Goal: Information Seeking & Learning: Learn about a topic

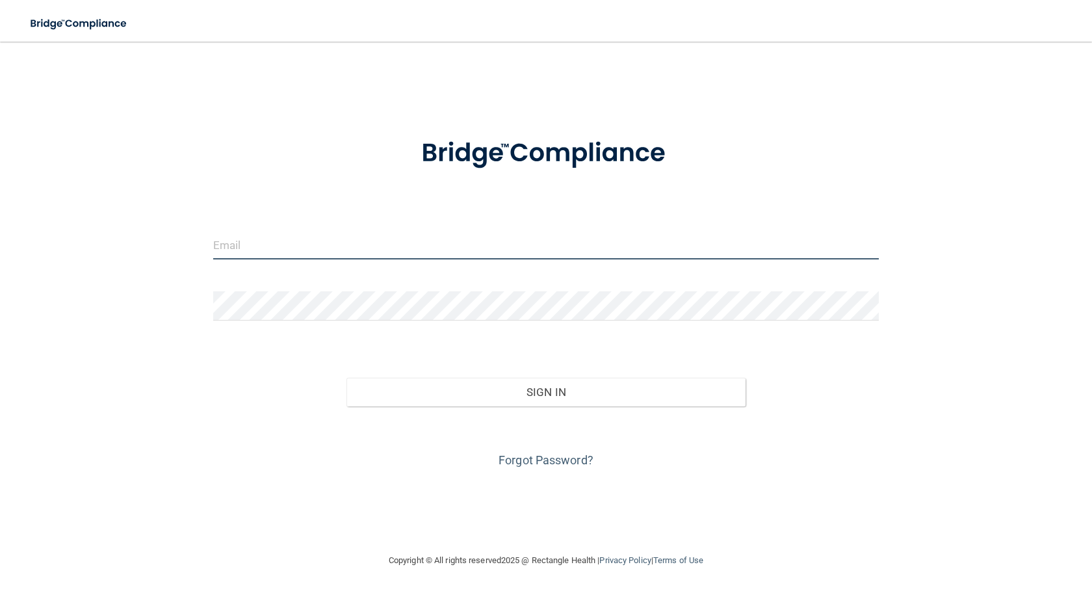
click at [293, 249] on input "email" at bounding box center [545, 244] width 665 height 29
type input "brenda@lemmeaudiology.com"
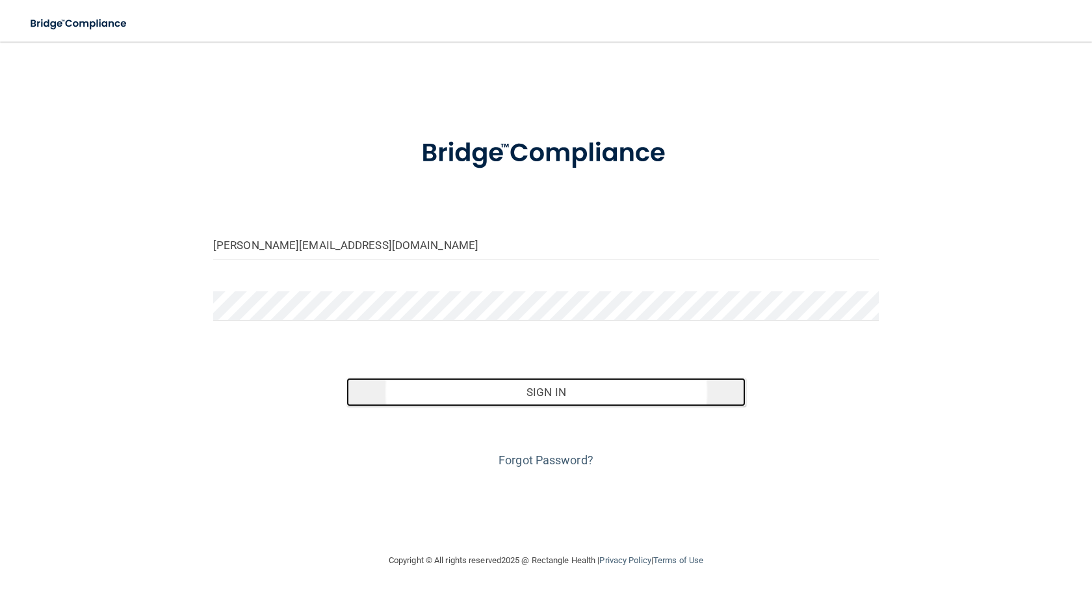
click at [528, 398] on button "Sign In" at bounding box center [545, 392] width 399 height 29
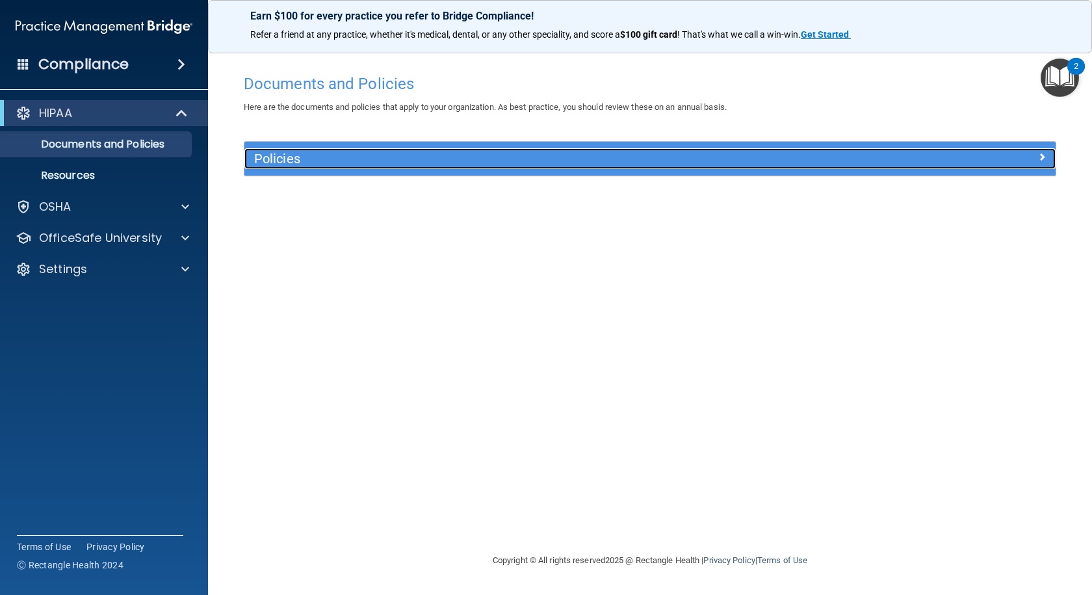
click at [1038, 157] on span at bounding box center [1042, 157] width 8 height 16
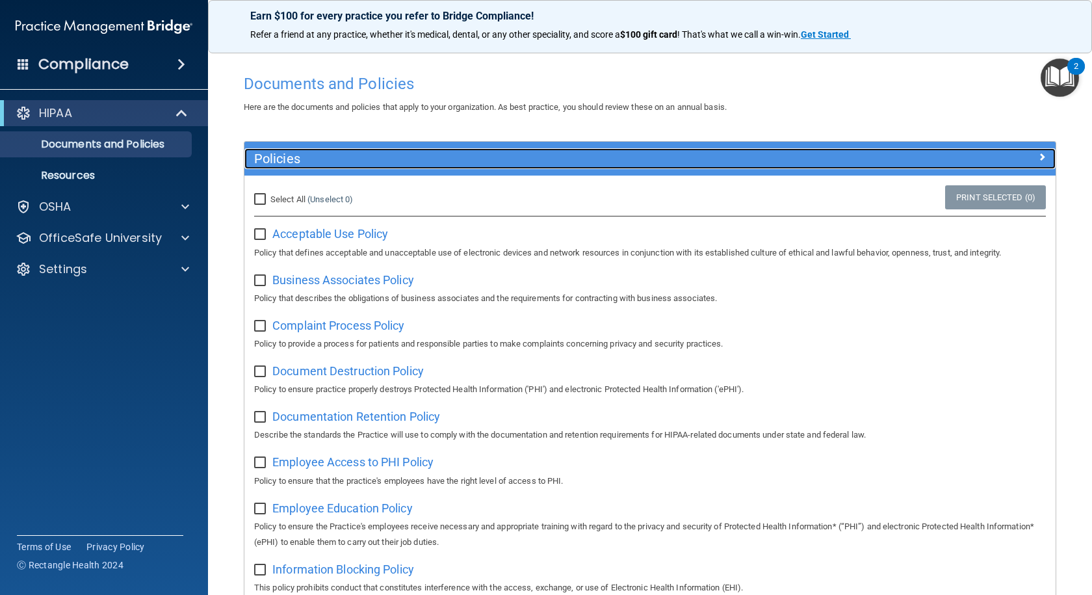
click at [1038, 155] on span at bounding box center [1042, 157] width 8 height 16
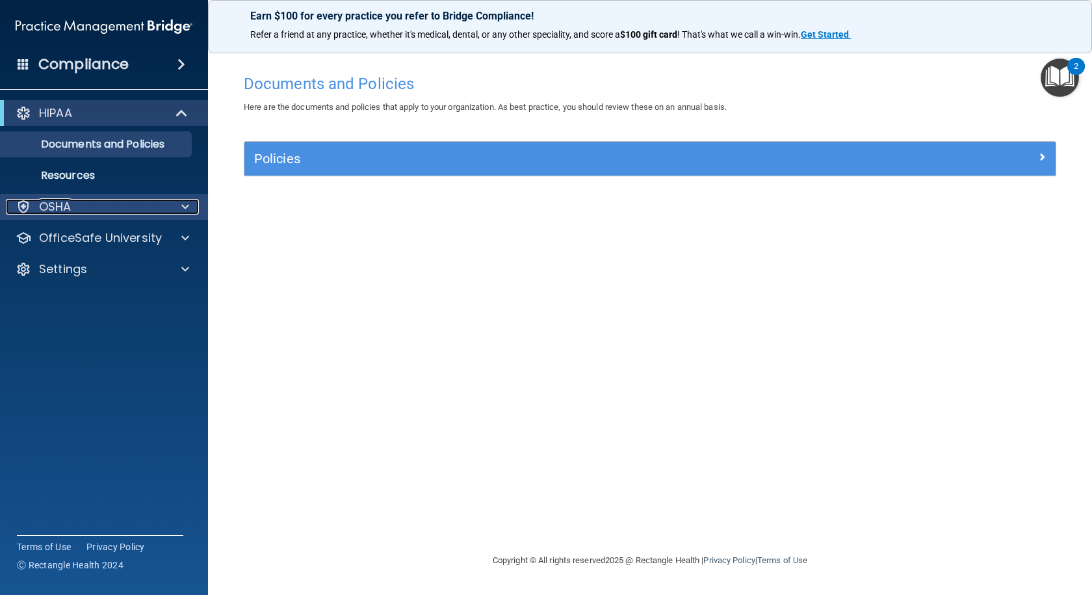
click at [186, 207] on span at bounding box center [185, 207] width 8 height 16
click at [187, 207] on span at bounding box center [185, 207] width 8 height 16
click at [127, 144] on p "Documents and Policies" at bounding box center [96, 144] width 177 height 13
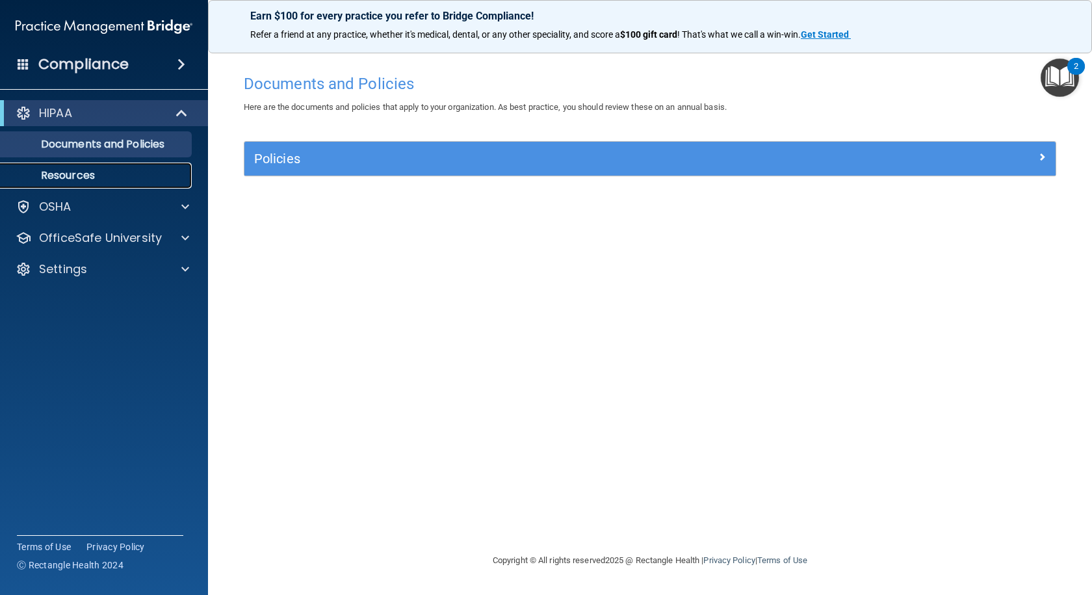
click at [115, 172] on p "Resources" at bounding box center [96, 175] width 177 height 13
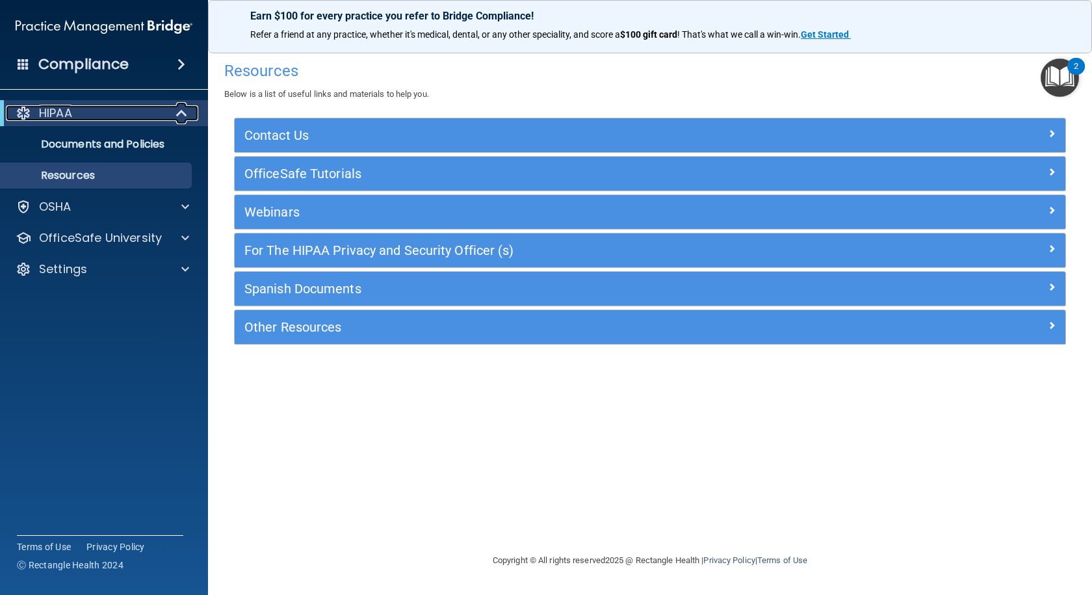
click at [180, 116] on span at bounding box center [182, 113] width 11 height 16
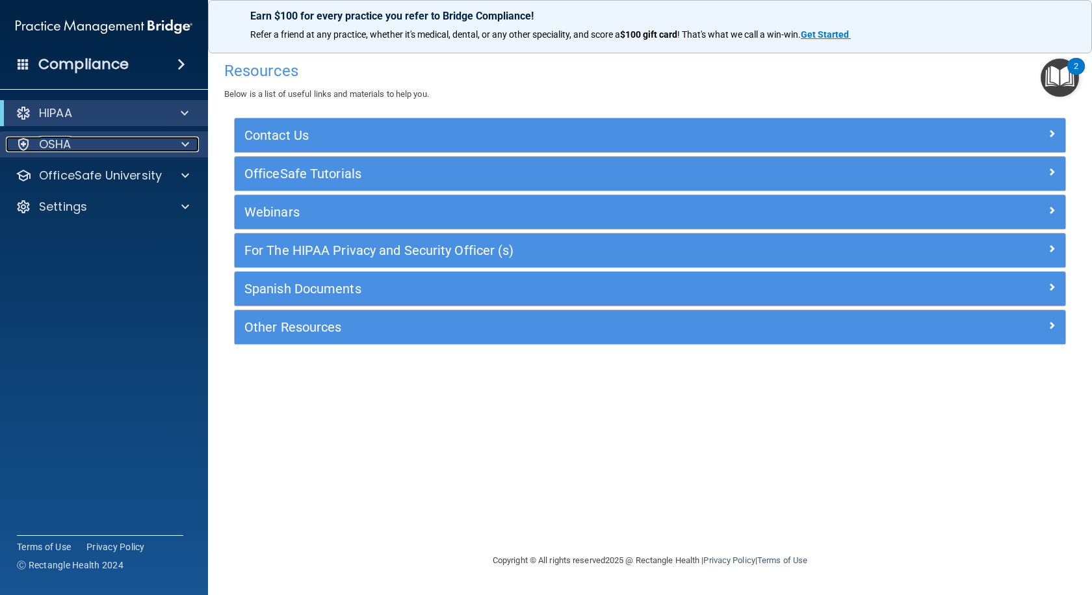
click at [149, 146] on div "OSHA" at bounding box center [86, 144] width 161 height 16
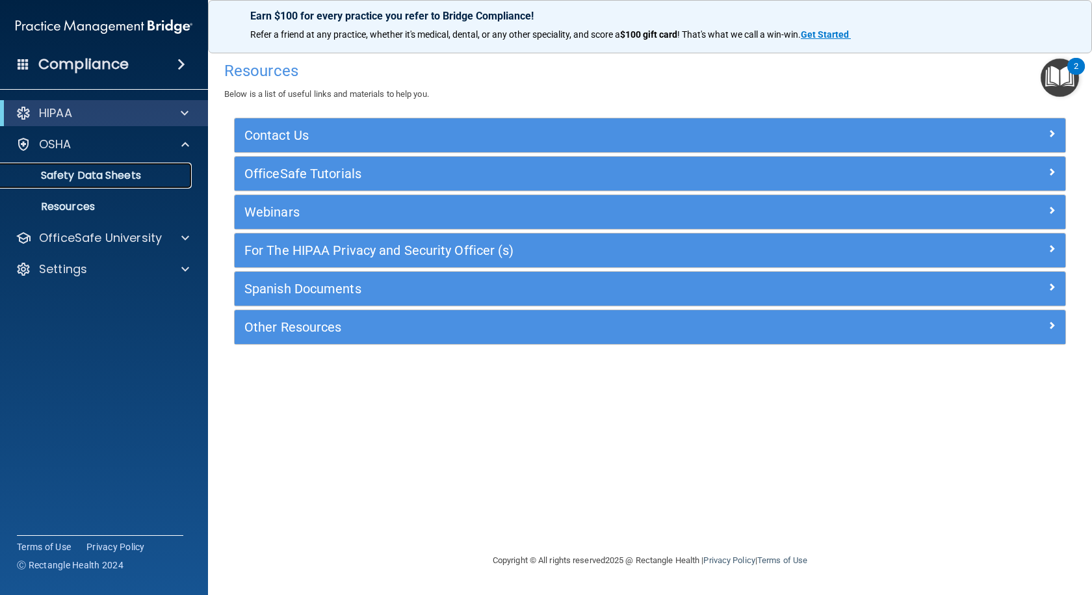
click at [120, 174] on p "Safety Data Sheets" at bounding box center [96, 175] width 177 height 13
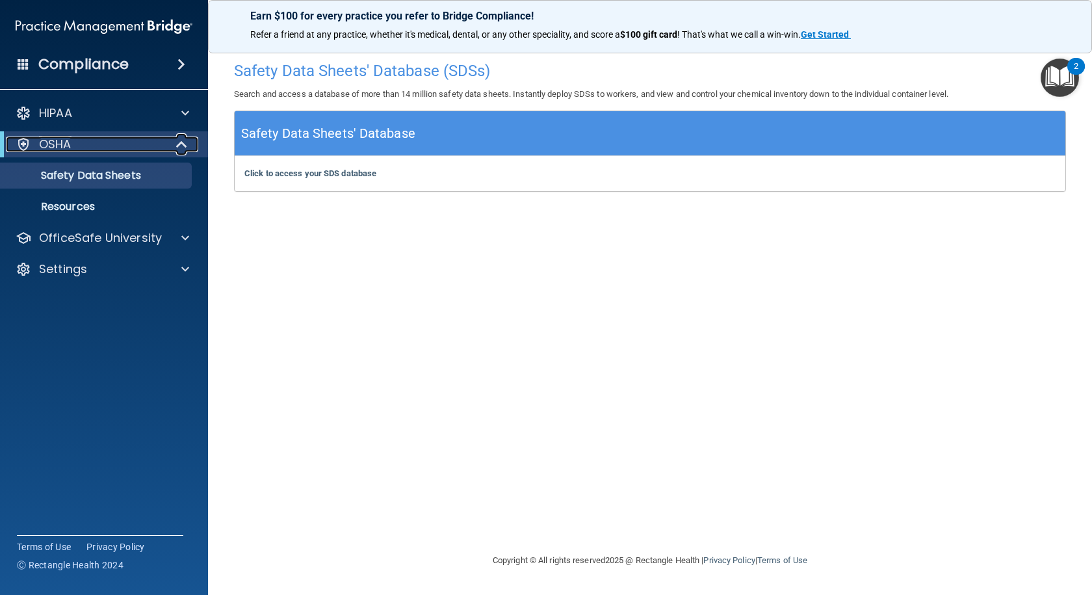
click at [177, 146] on span at bounding box center [182, 144] width 11 height 16
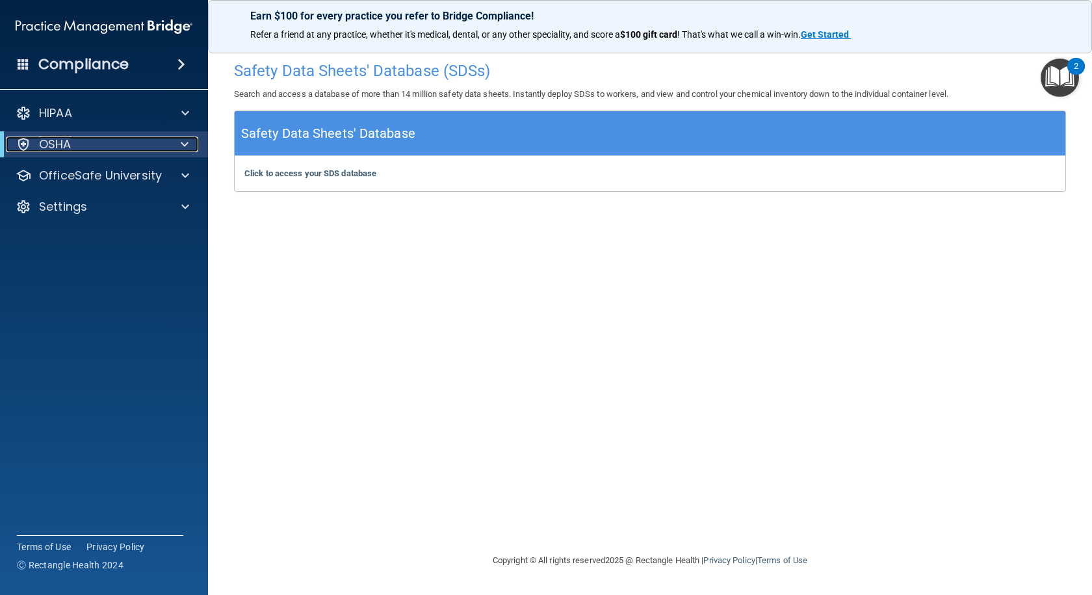
click at [194, 138] on div at bounding box center [182, 144] width 32 height 16
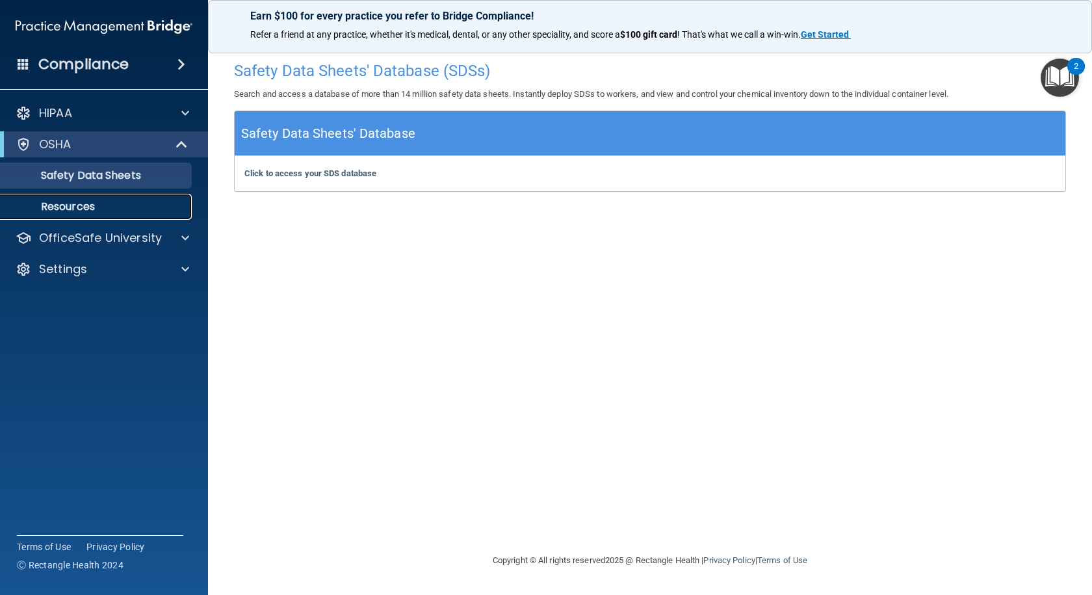
click at [71, 205] on p "Resources" at bounding box center [96, 206] width 177 height 13
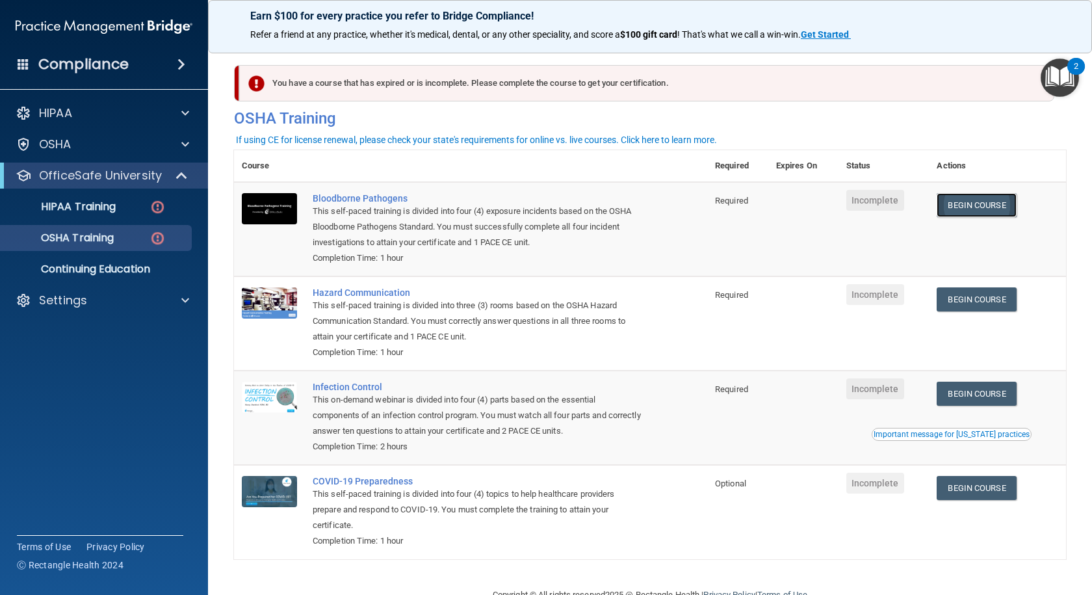
click at [980, 203] on link "Begin Course" at bounding box center [975, 205] width 79 height 24
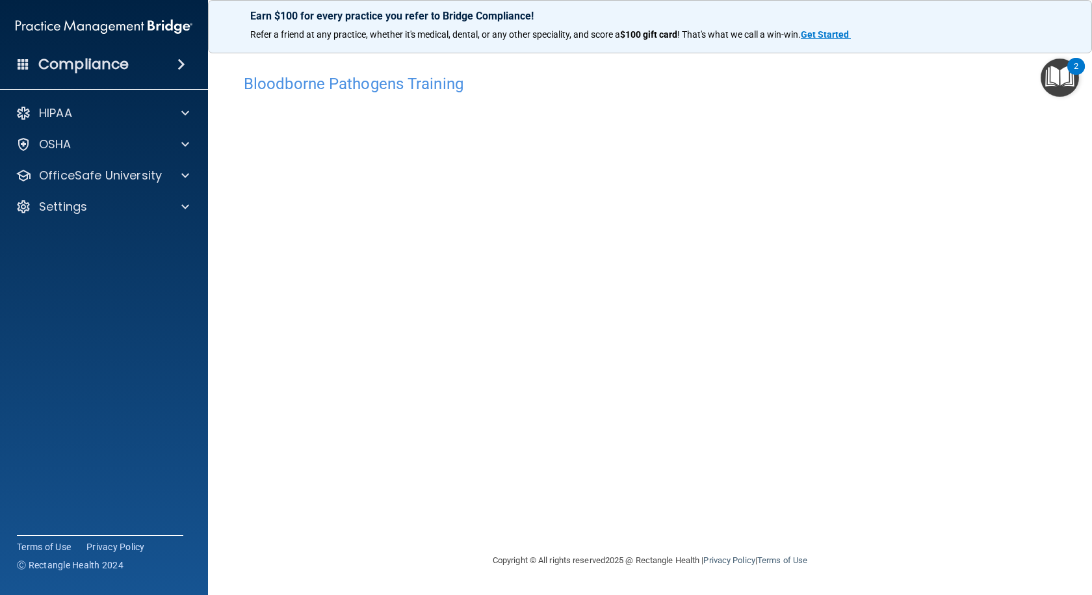
click at [1072, 66] on div "2" at bounding box center [1076, 66] width 18 height 17
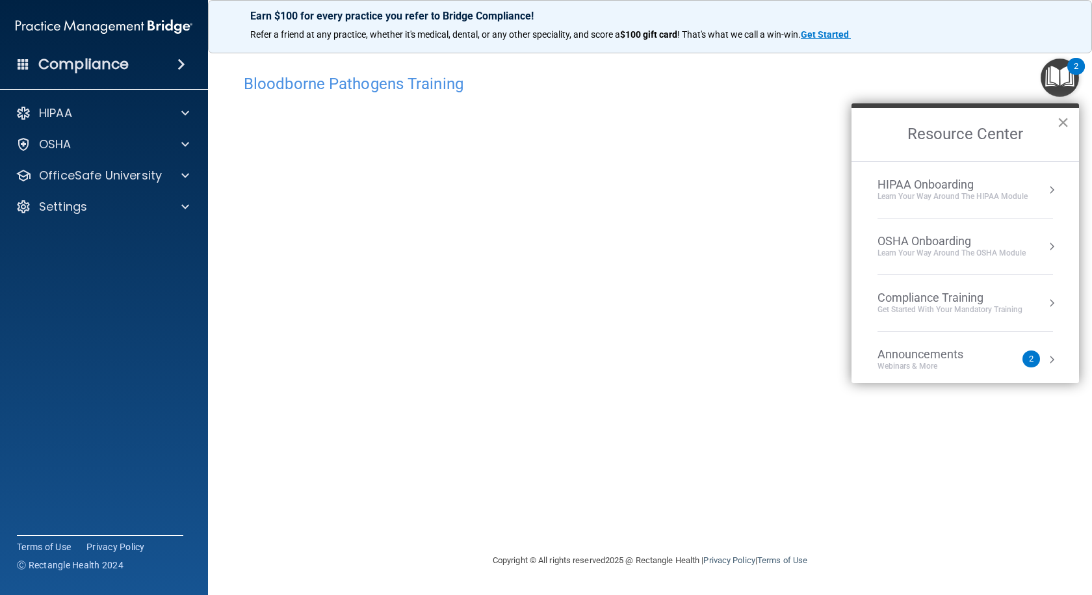
click at [1063, 117] on button "×" at bounding box center [1063, 122] width 12 height 21
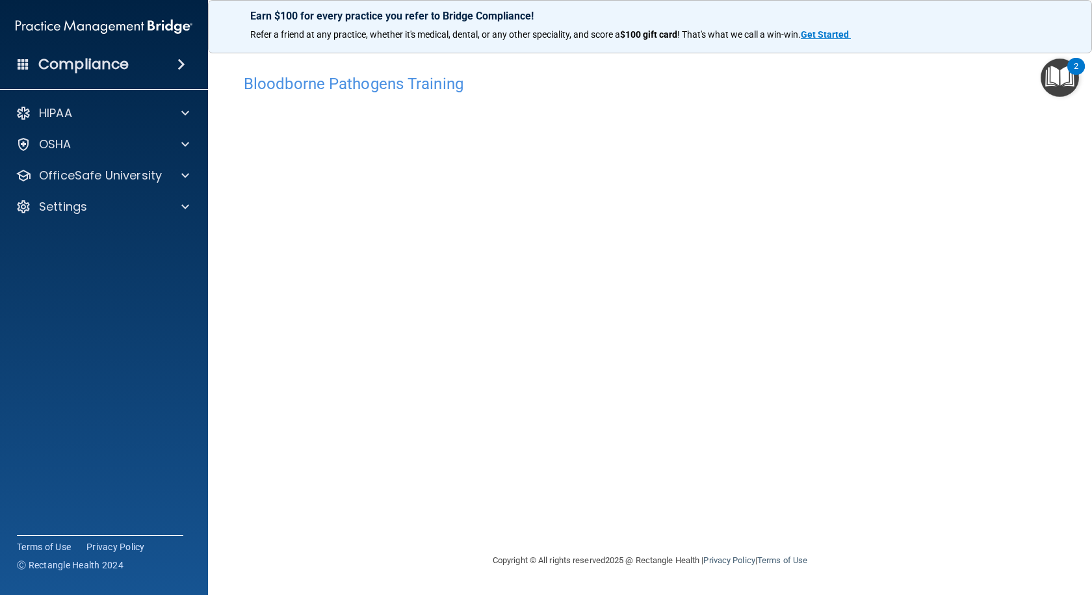
click at [1072, 65] on div "2" at bounding box center [1076, 66] width 18 height 17
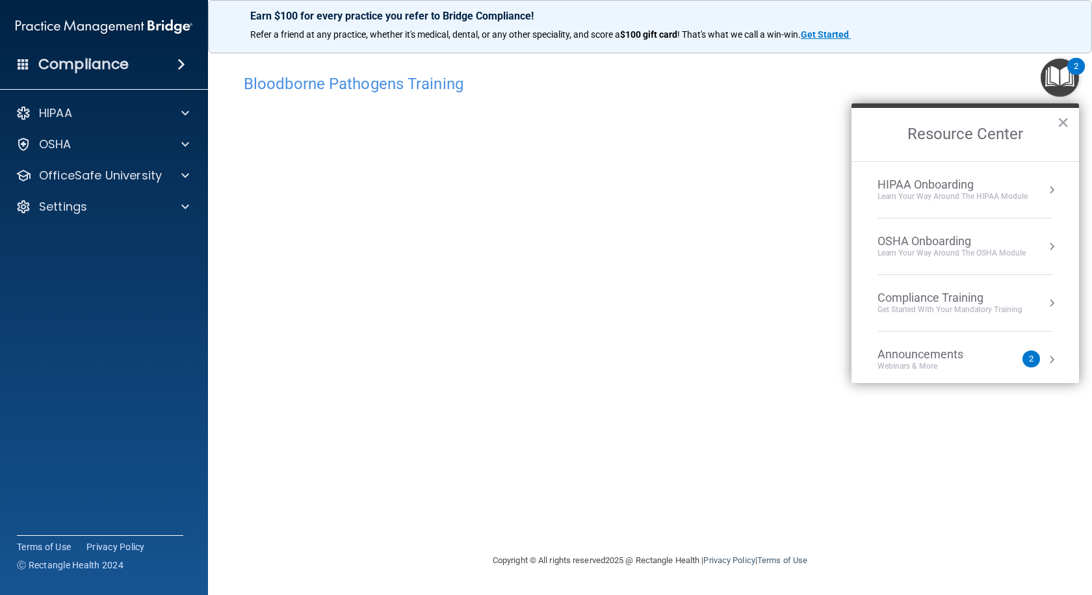
click at [1063, 73] on img "Open Resource Center, 2 new notifications" at bounding box center [1059, 77] width 38 height 38
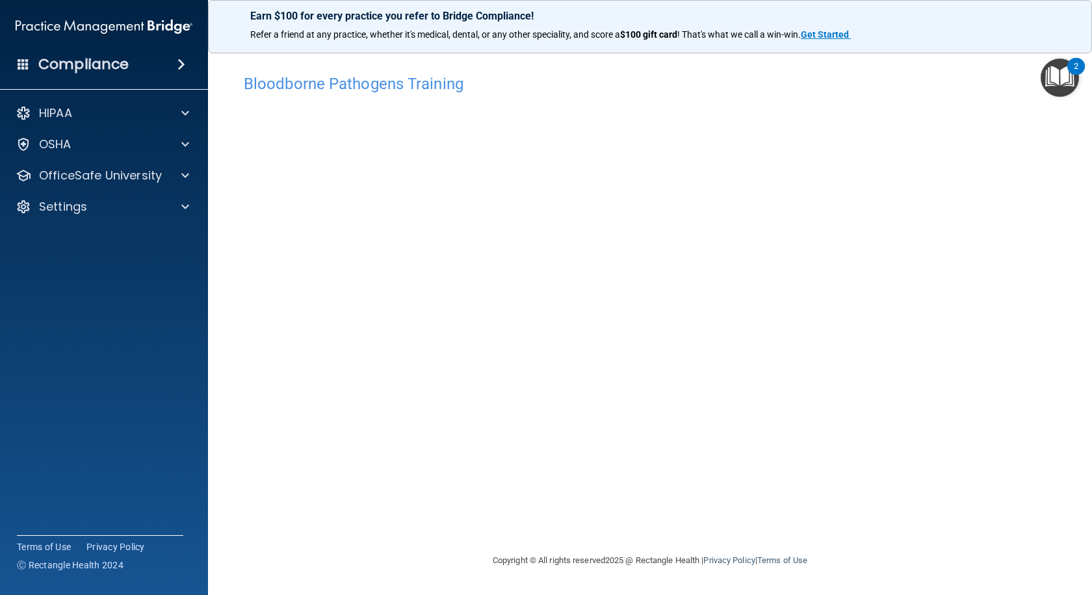
click at [1078, 66] on div "2" at bounding box center [1076, 66] width 18 height 17
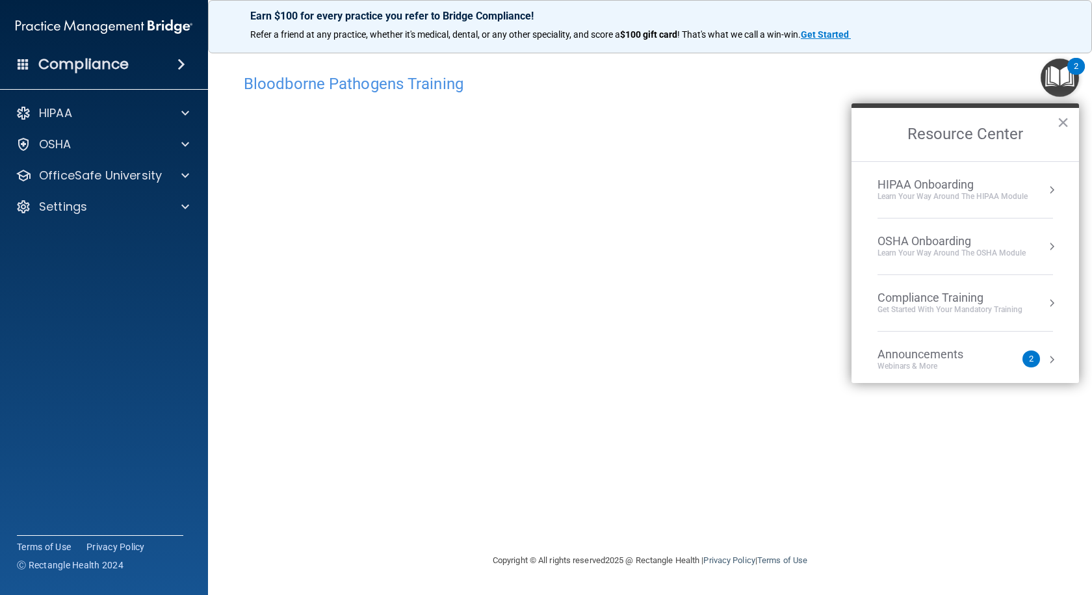
click at [1072, 70] on div "2" at bounding box center [1076, 66] width 18 height 17
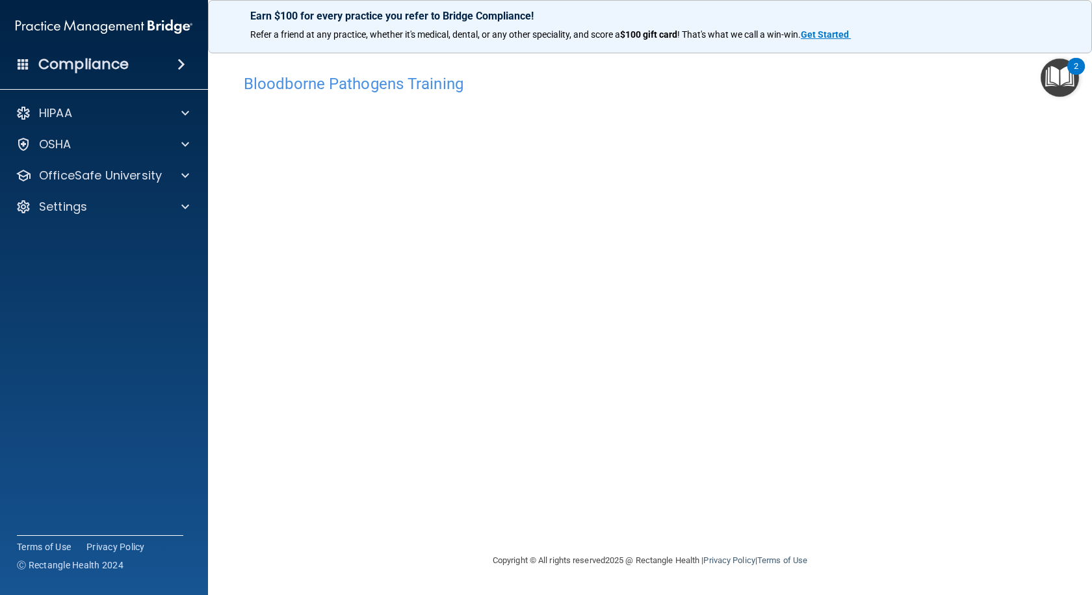
click at [694, 520] on div "Bloodborne Pathogens Training This course doesn’t expire until . Are you sure y…" at bounding box center [650, 310] width 832 height 485
